Goal: Find specific page/section: Find specific page/section

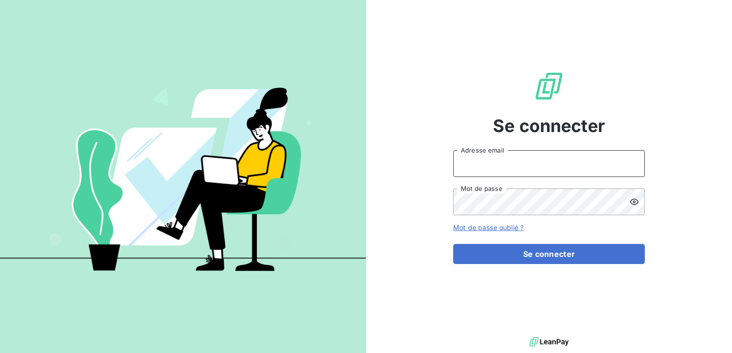
click at [490, 164] on input "Adresse email" at bounding box center [549, 163] width 192 height 27
type input "[EMAIL_ADDRESS][DOMAIN_NAME]"
click at [453, 244] on button "Se connecter" at bounding box center [549, 254] width 192 height 20
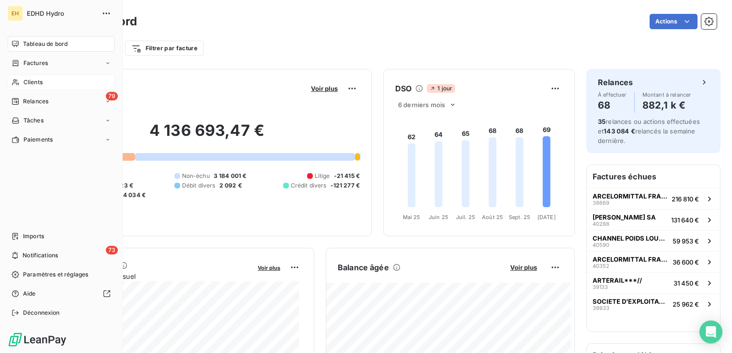
click at [36, 81] on span "Clients" at bounding box center [32, 82] width 19 height 9
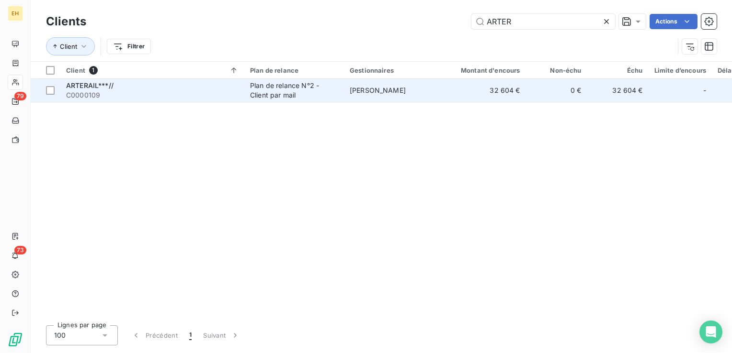
type input "ARTER"
click at [177, 81] on div "ARTERAIL***//" at bounding box center [152, 86] width 172 height 10
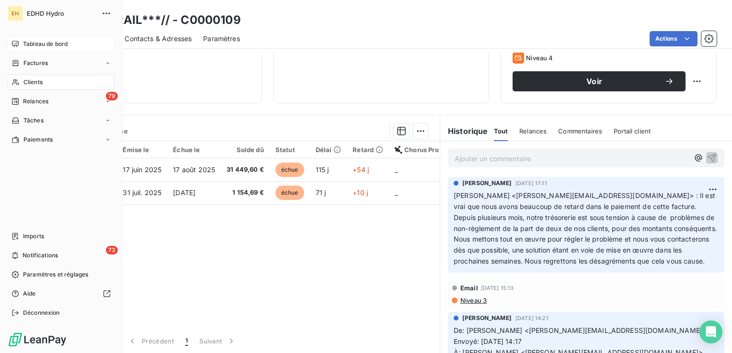
click at [27, 46] on span "Tableau de bord" at bounding box center [45, 44] width 45 height 9
